Goal: Task Accomplishment & Management: Complete application form

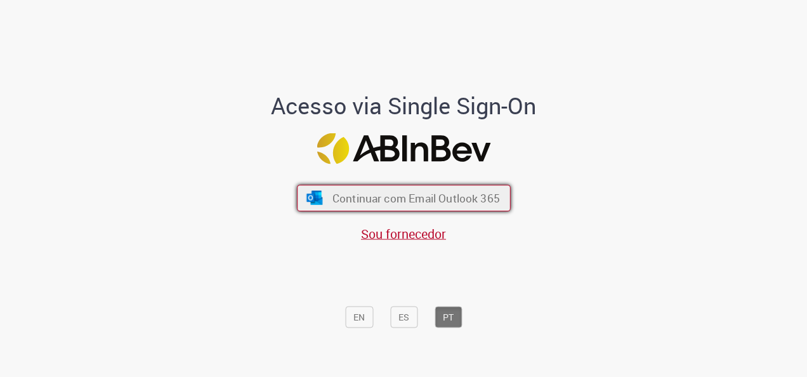
click at [459, 199] on span "Continuar com Email Outlook 365" at bounding box center [415, 198] width 167 height 15
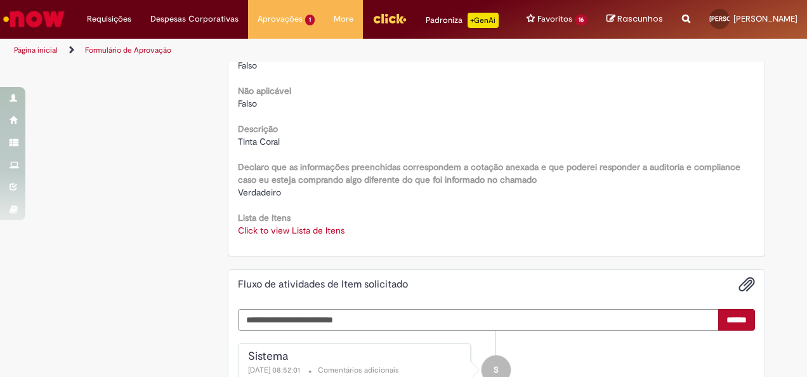
scroll to position [1649, 0]
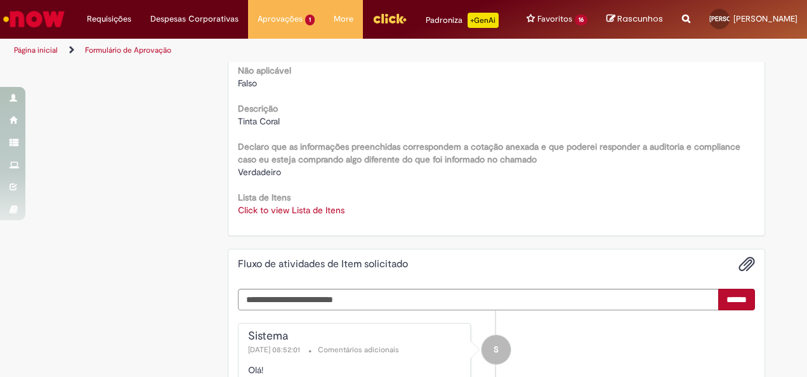
click at [311, 216] on link "Click to view Lista de Itens" at bounding box center [291, 209] width 107 height 11
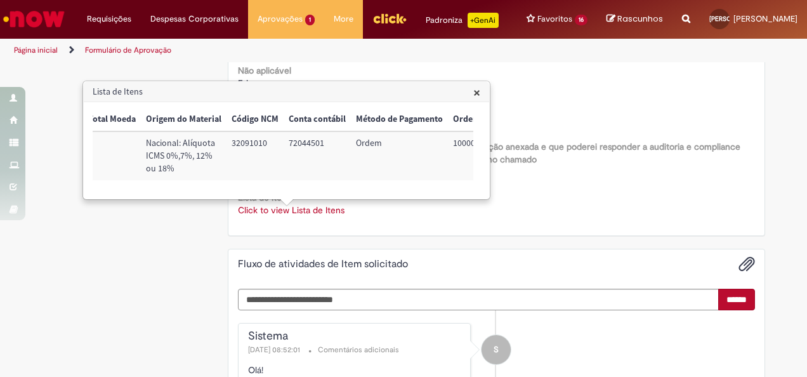
scroll to position [0, 515]
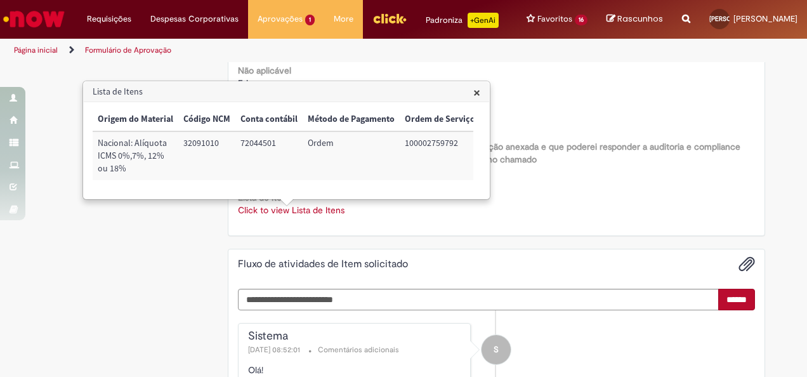
click at [557, 214] on div "Click to view Lista de Itens Click to view Lista de Itens" at bounding box center [497, 210] width 518 height 13
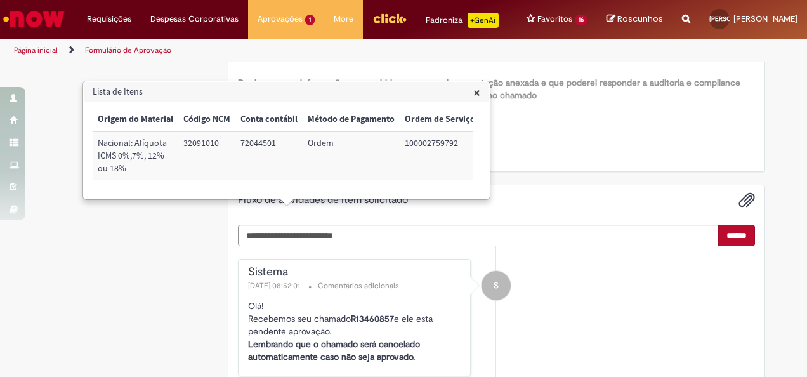
scroll to position [1839, 0]
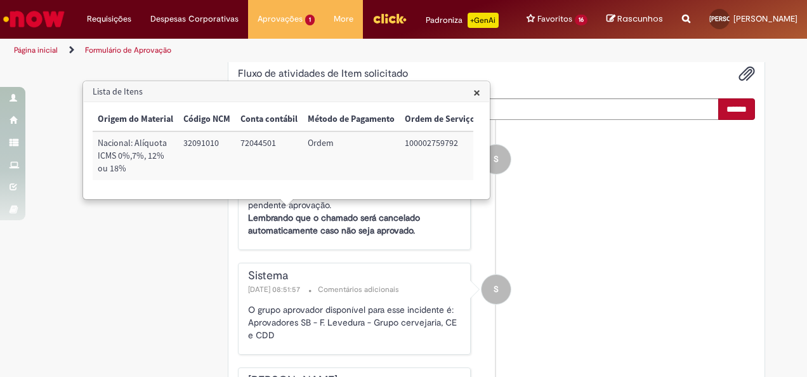
click at [477, 93] on span "×" at bounding box center [476, 92] width 7 height 17
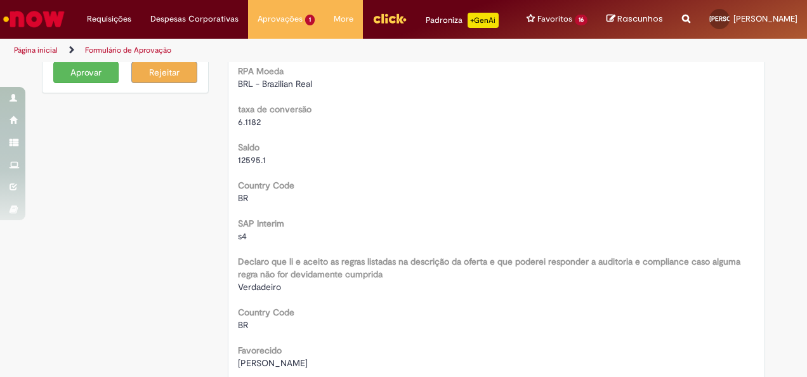
scroll to position [0, 0]
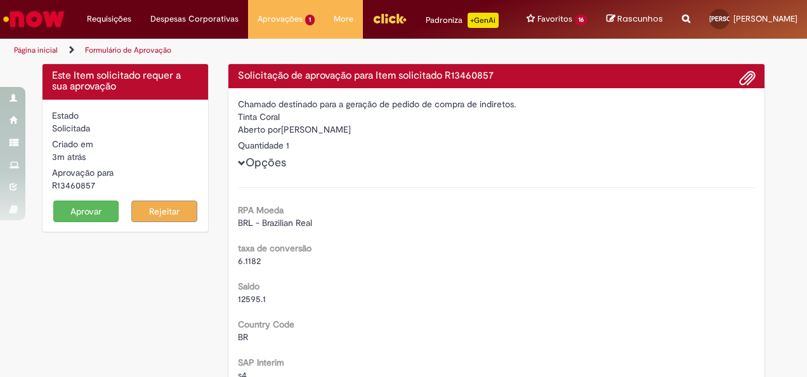
click at [87, 222] on button "Aprovar" at bounding box center [86, 211] width 66 height 22
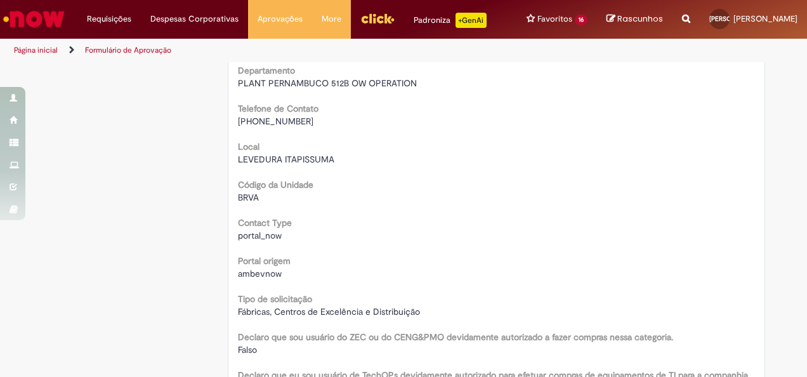
scroll to position [127, 0]
